Goal: Task Accomplishment & Management: Manage account settings

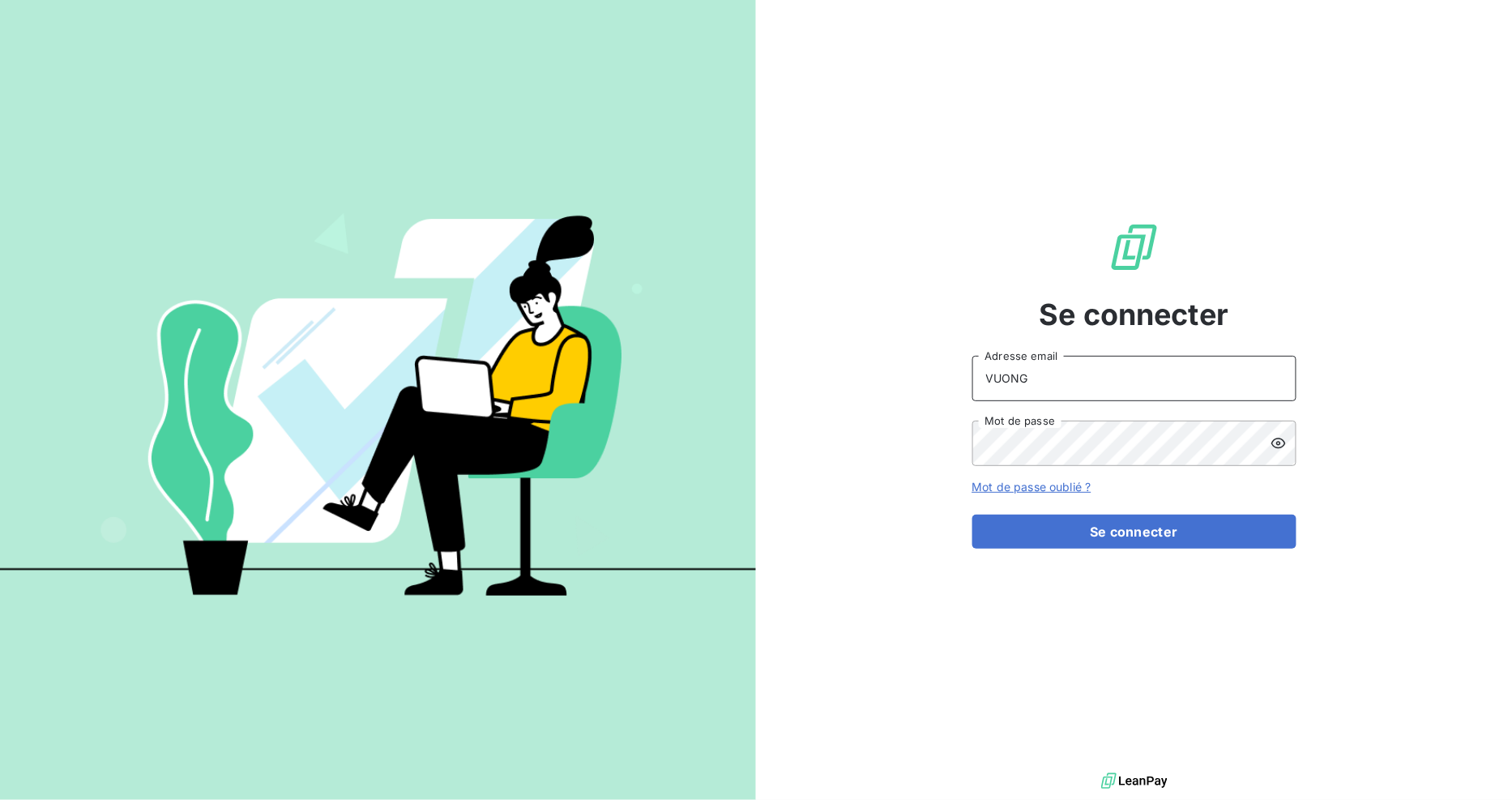
click at [1054, 381] on input "VUONG" at bounding box center [1134, 378] width 324 height 45
drag, startPoint x: 1056, startPoint y: 379, endPoint x: 978, endPoint y: 408, distance: 83.2
click at [945, 387] on div "Se connecter VUONG Adresse email Mot de passe Mot de passe oublié ? Se connecter" at bounding box center [1134, 384] width 756 height 769
type input "[EMAIL_ADDRESS][DOMAIN_NAME]"
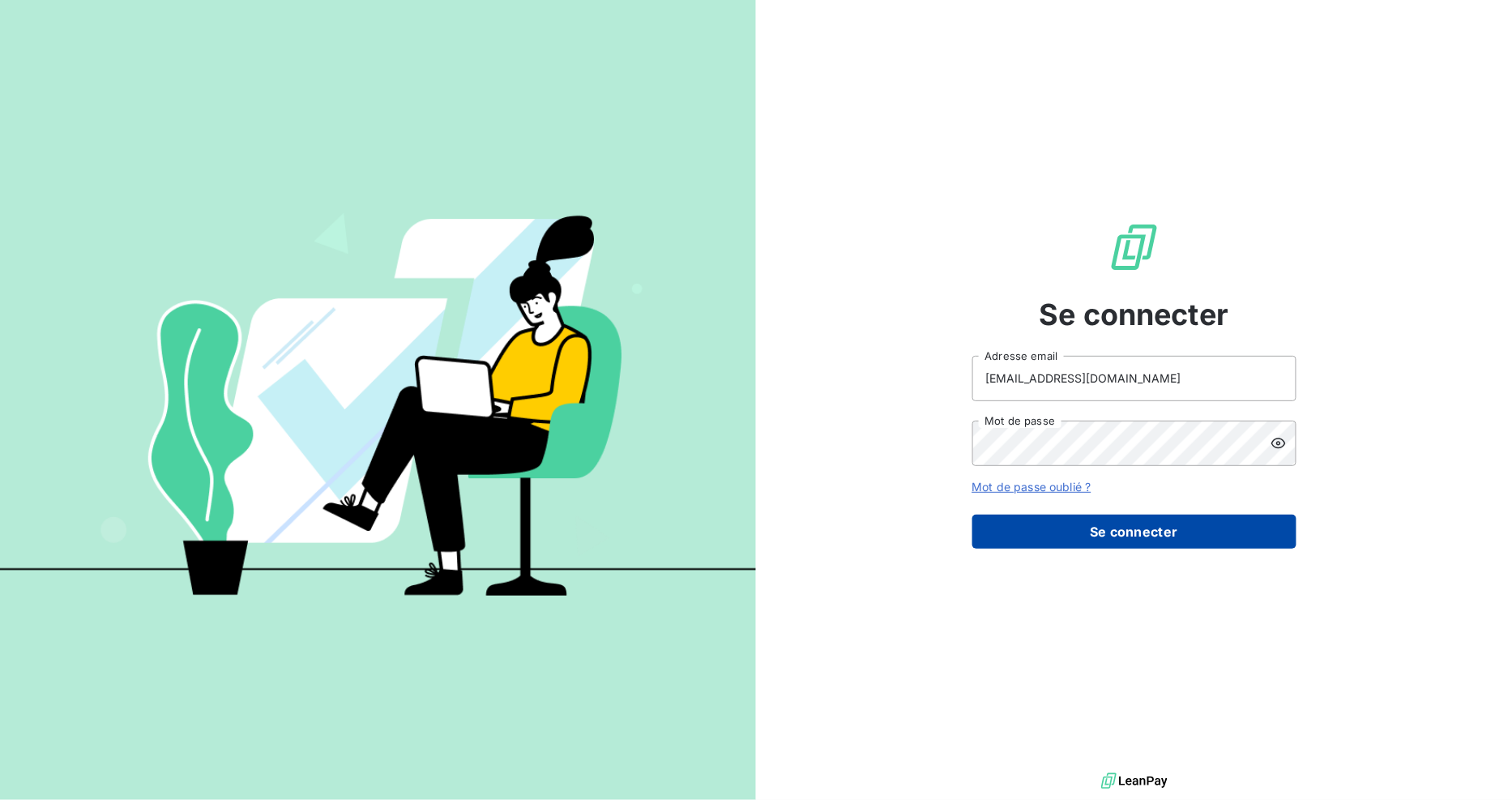
click at [1067, 528] on button "Se connecter" at bounding box center [1134, 531] width 324 height 34
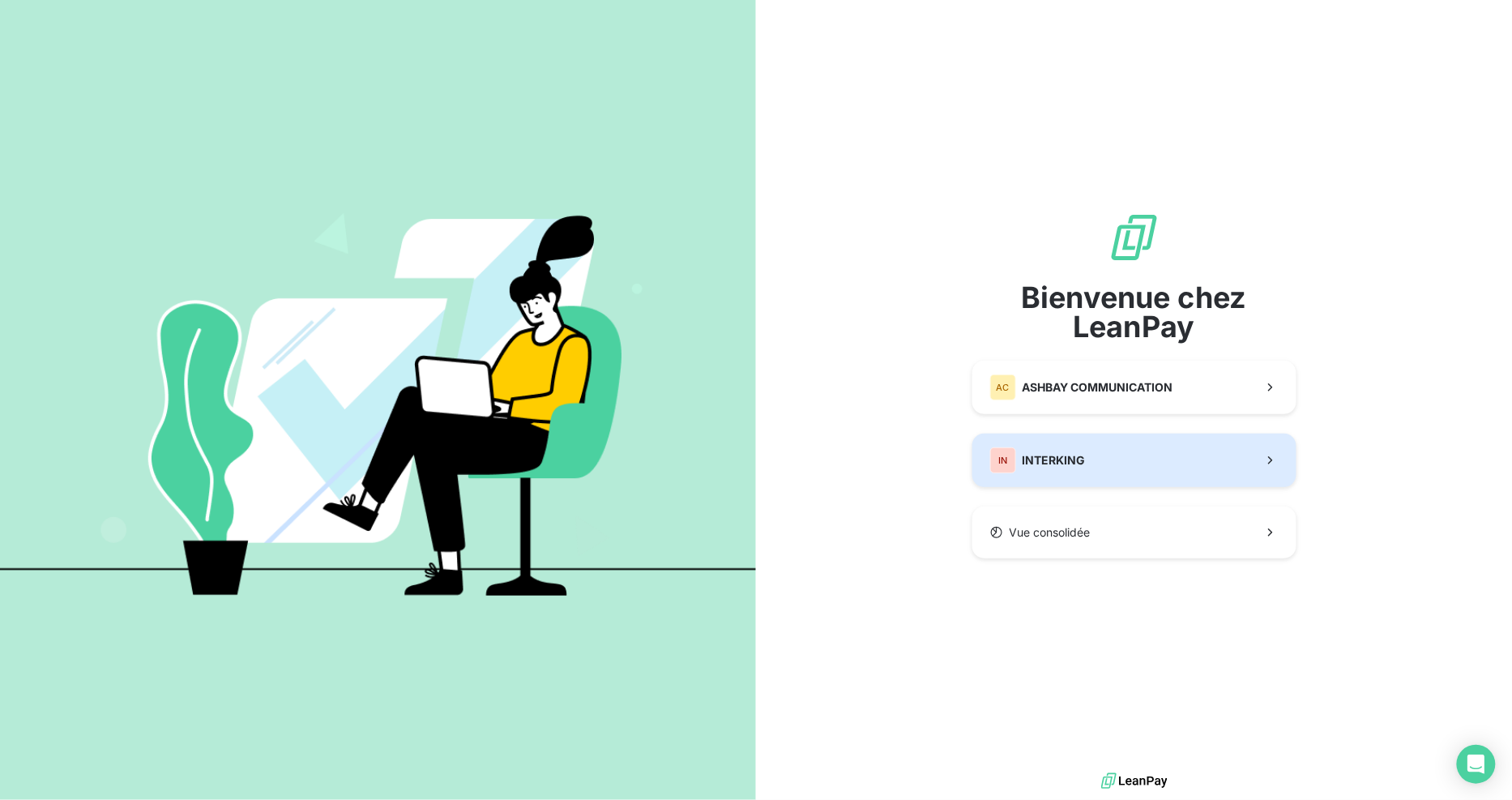
click at [1068, 475] on button "IN INTERKING" at bounding box center [1134, 460] width 324 height 54
